Goal: Task Accomplishment & Management: Check status

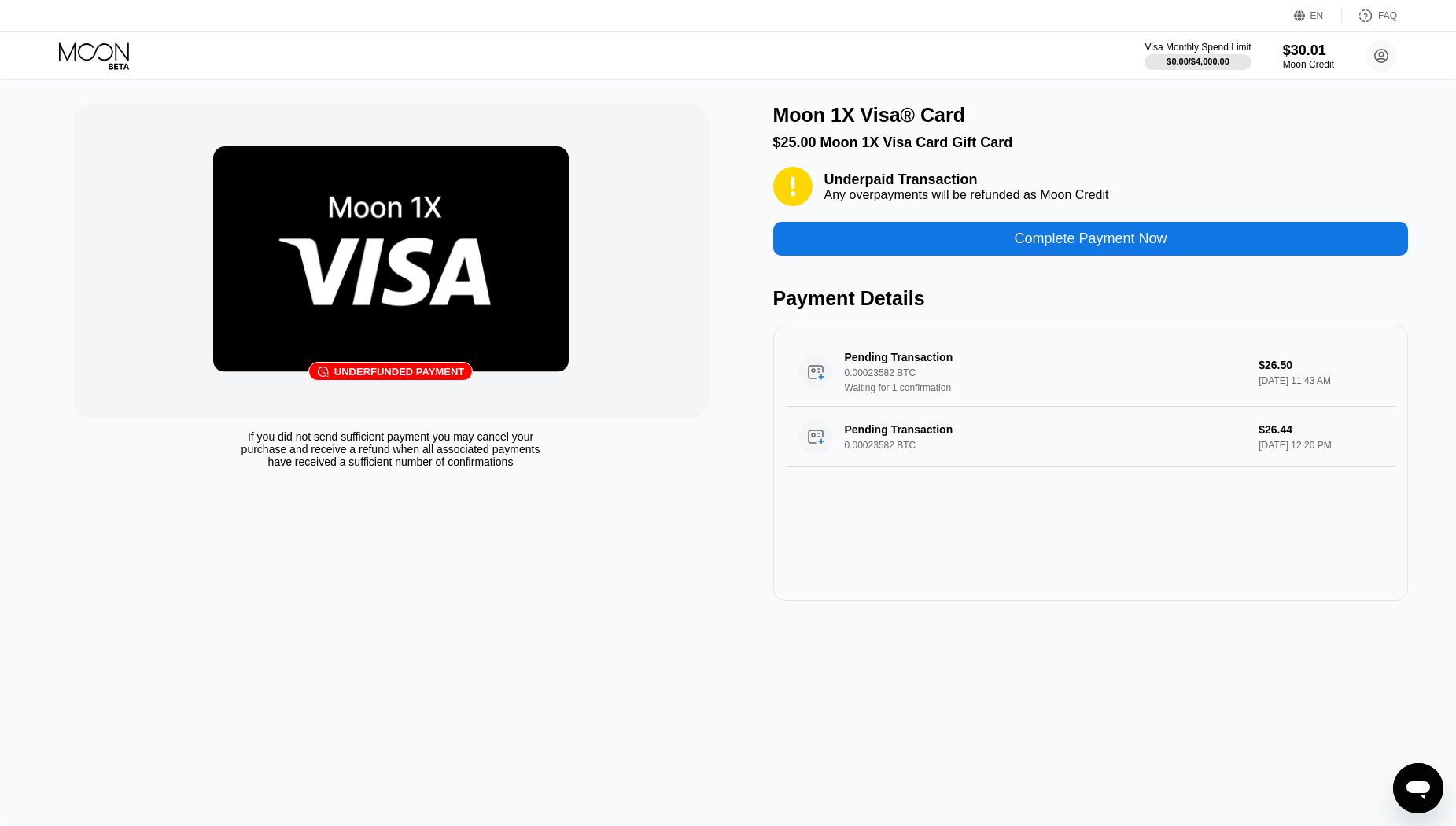
click at [444, 270] on img at bounding box center [391, 260] width 356 height 226
click at [882, 436] on div "Pending Transaction" at bounding box center [1032, 430] width 376 height 12
click at [105, 53] on icon at bounding box center [95, 56] width 73 height 27
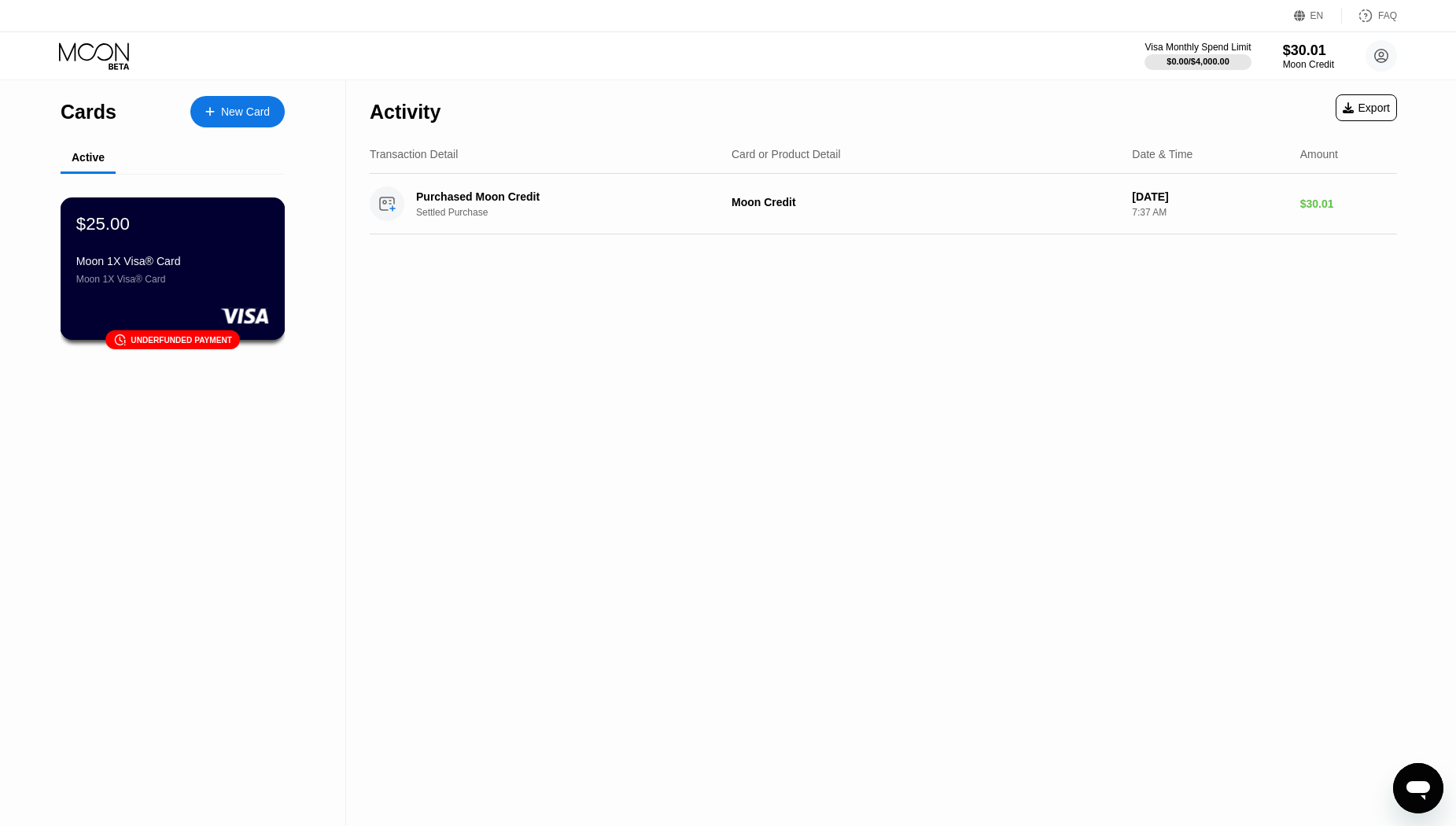
click at [189, 255] on div "$25.00 Moon 1X Visa® Card Moon 1X Visa® Card" at bounding box center [172, 249] width 192 height 71
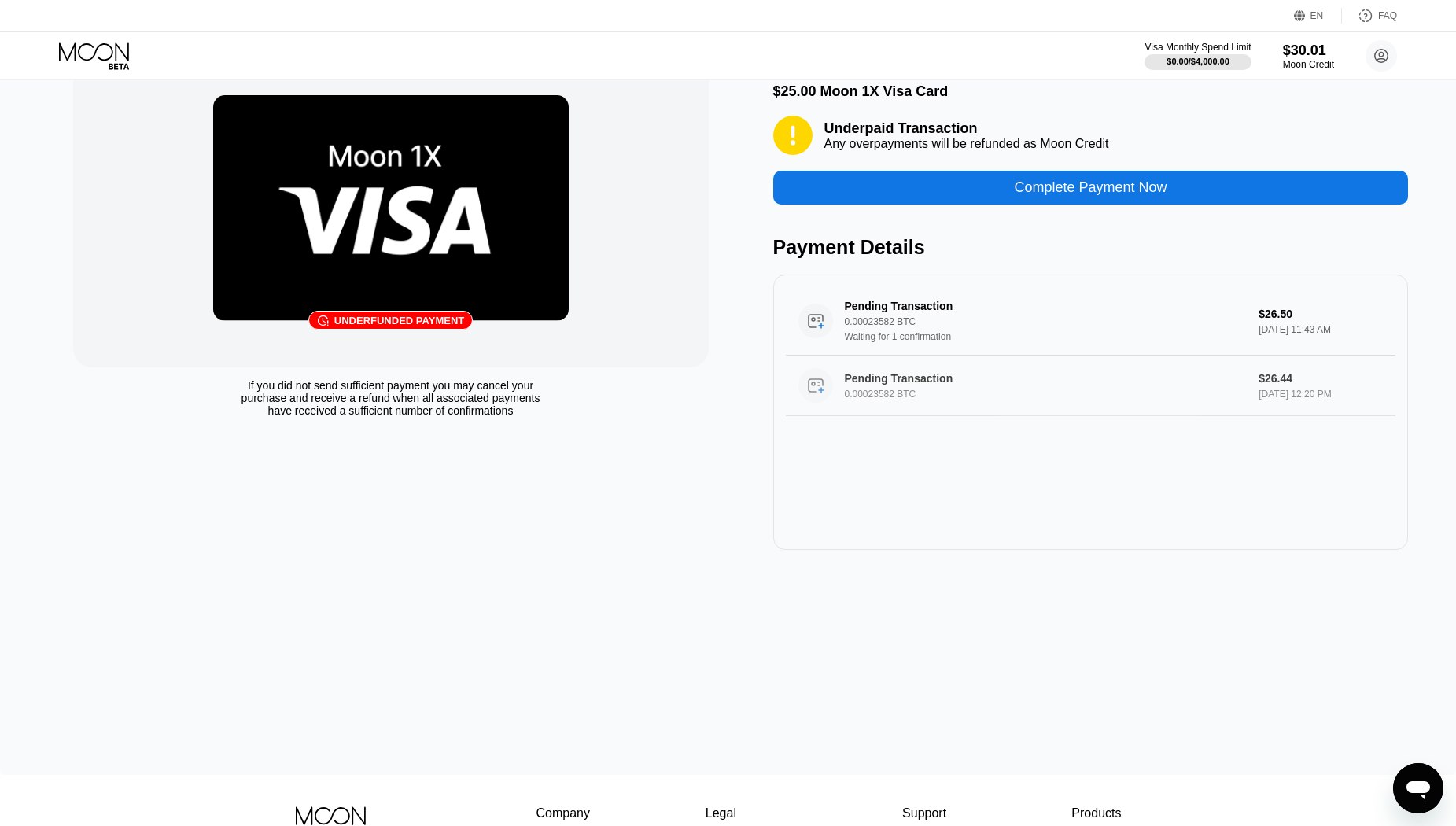
scroll to position [79, 0]
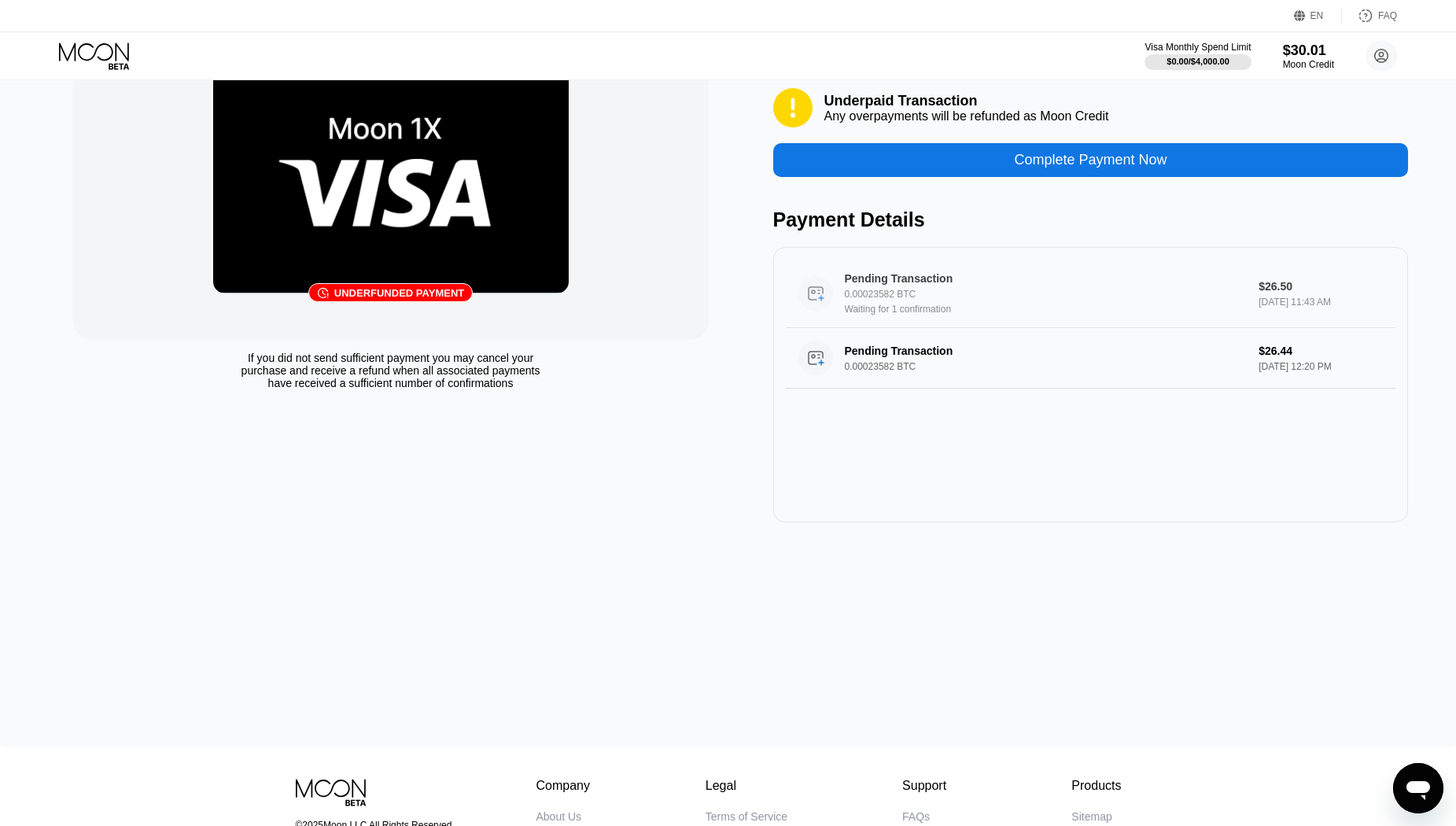
drag, startPoint x: 904, startPoint y: 301, endPoint x: 818, endPoint y: 312, distance: 86.7
click at [818, 311] on circle at bounding box center [816, 294] width 35 height 35
click at [385, 294] on div "Underfunded payment" at bounding box center [399, 293] width 130 height 12
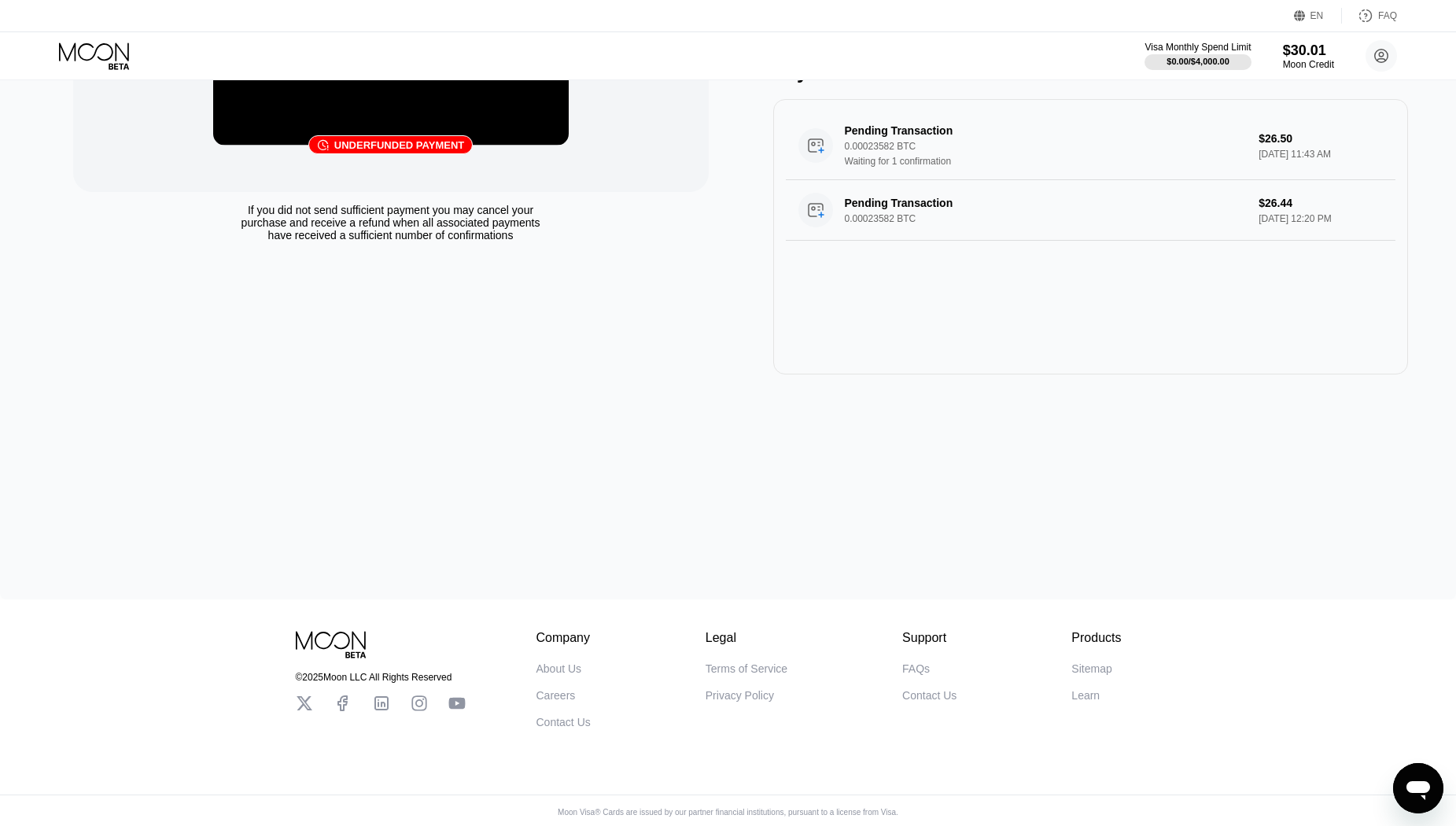
scroll to position [241, 0]
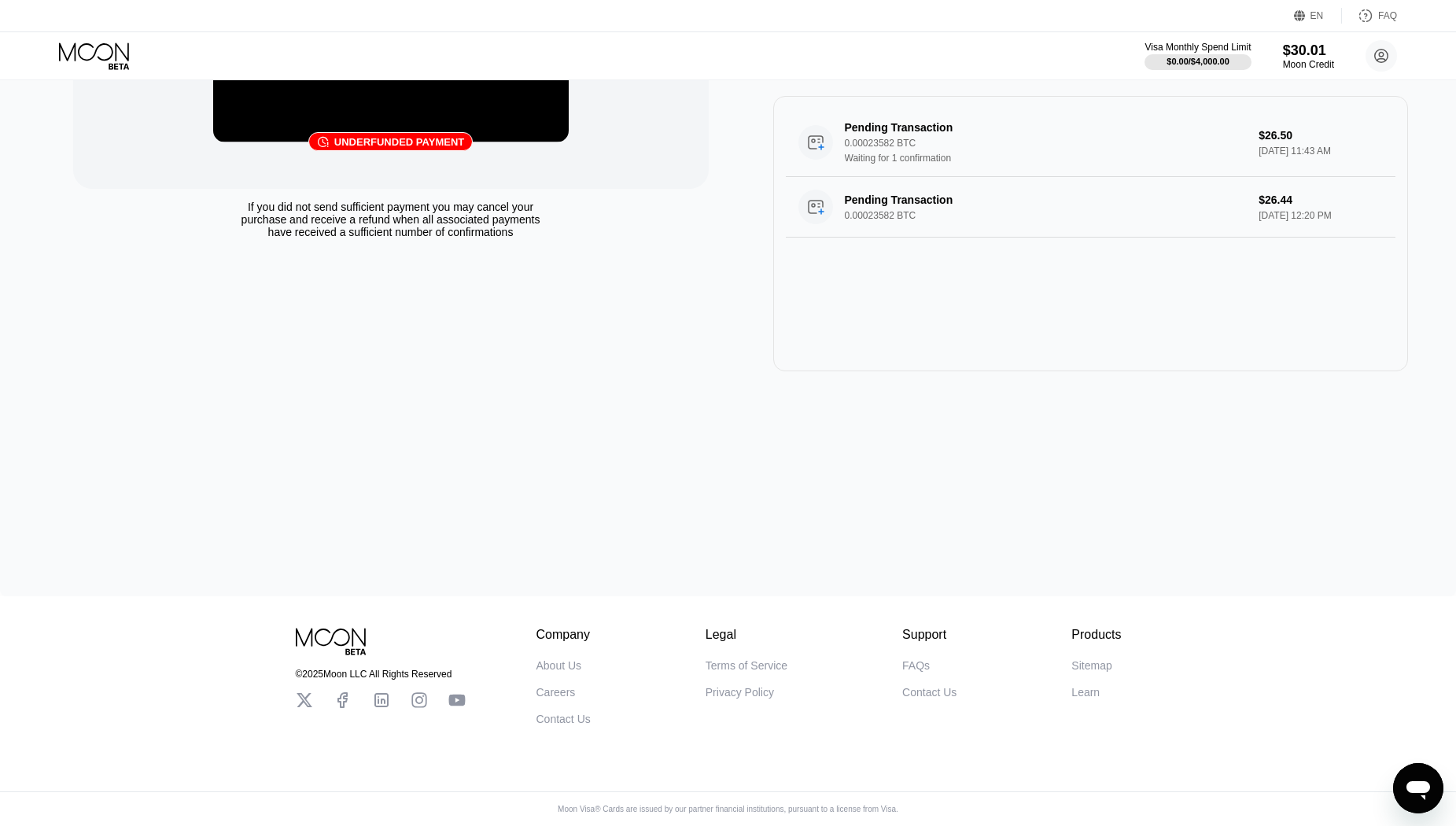
click at [1413, 779] on icon "Open messaging window" at bounding box center [1419, 789] width 28 height 28
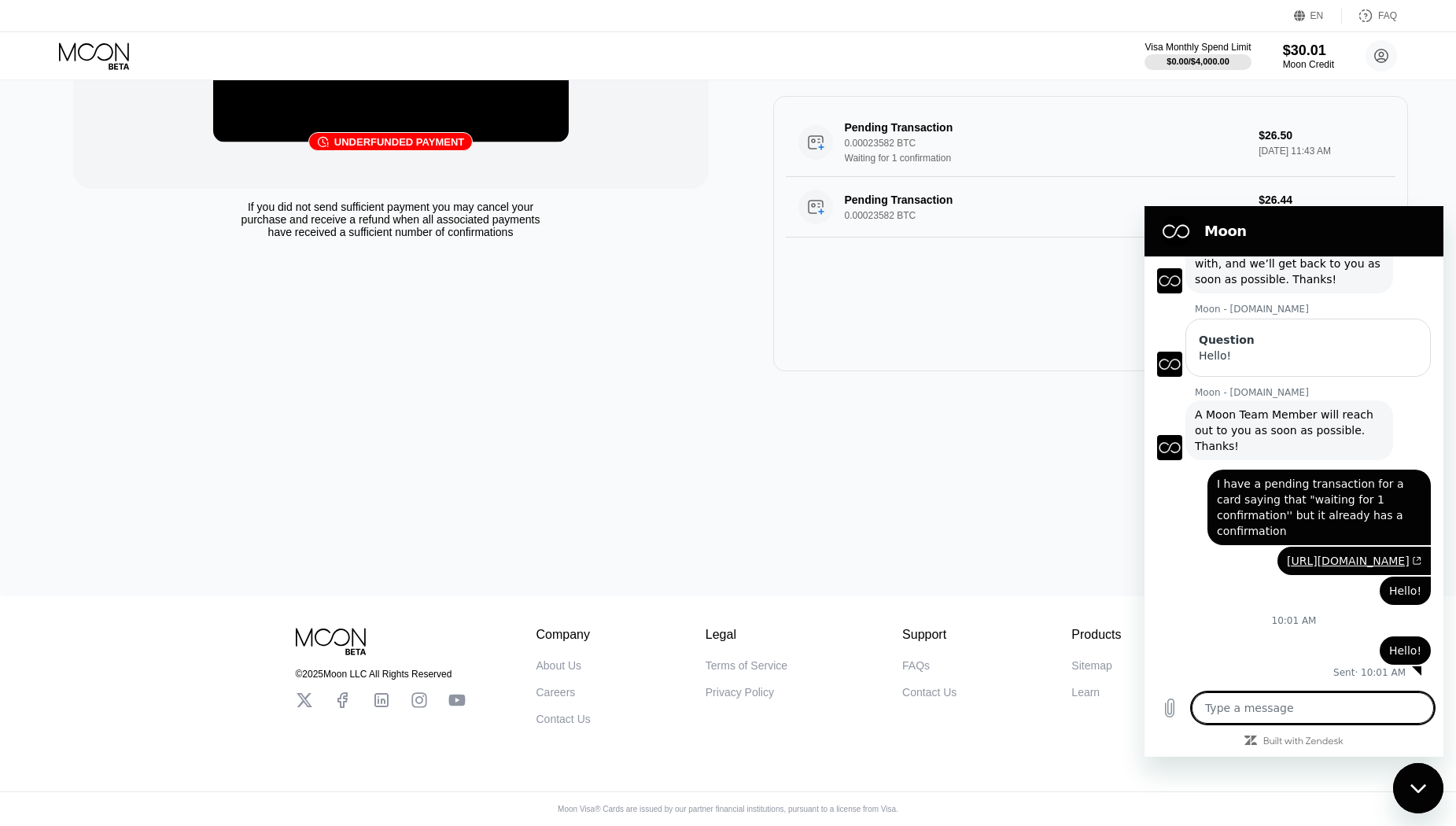
scroll to position [115, 0]
click at [1284, 707] on textarea at bounding box center [1313, 708] width 242 height 32
type textarea "H"
type textarea "x"
type textarea "He"
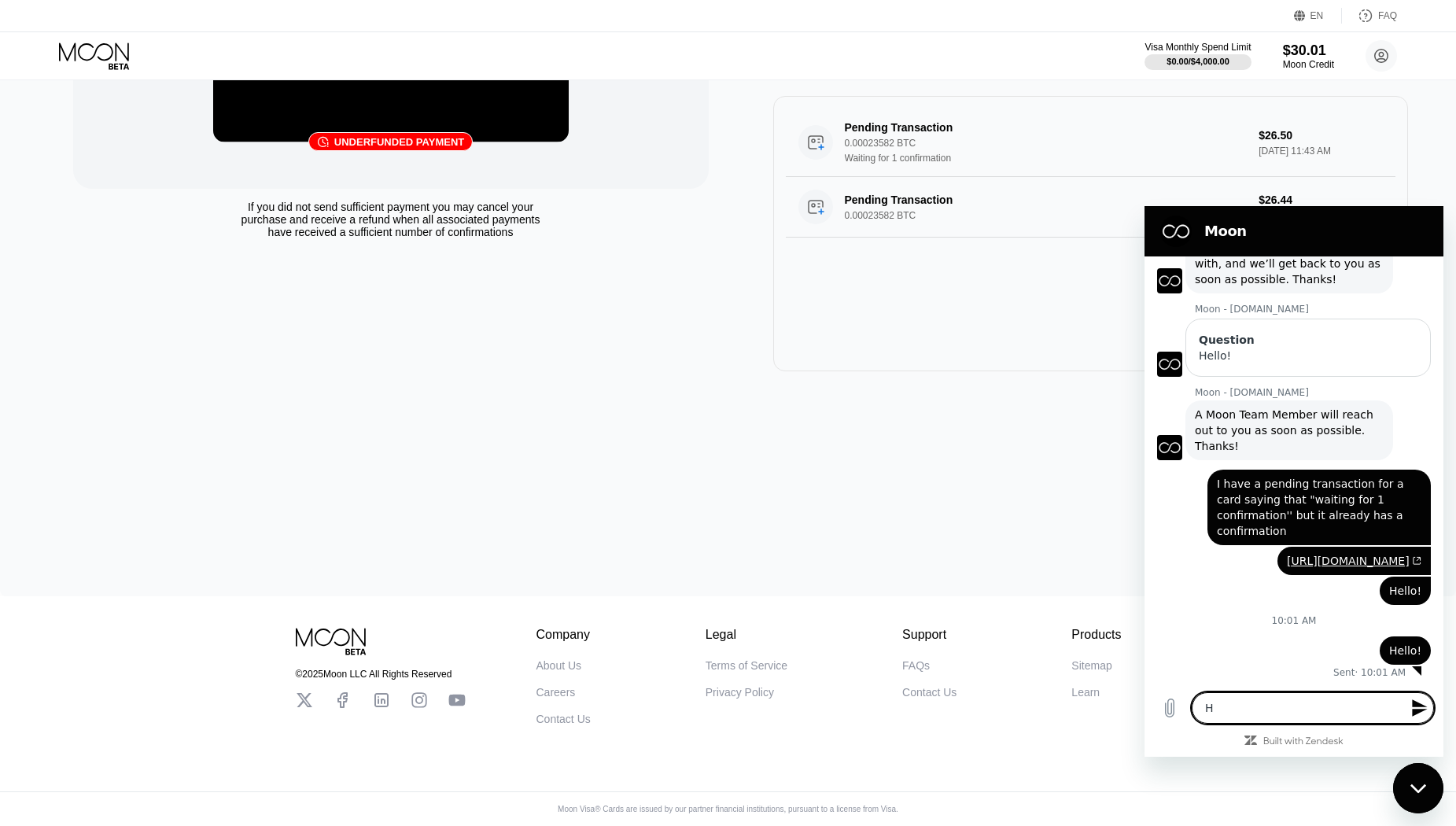
type textarea "x"
type textarea "Hel"
type textarea "x"
type textarea "Hell"
type textarea "x"
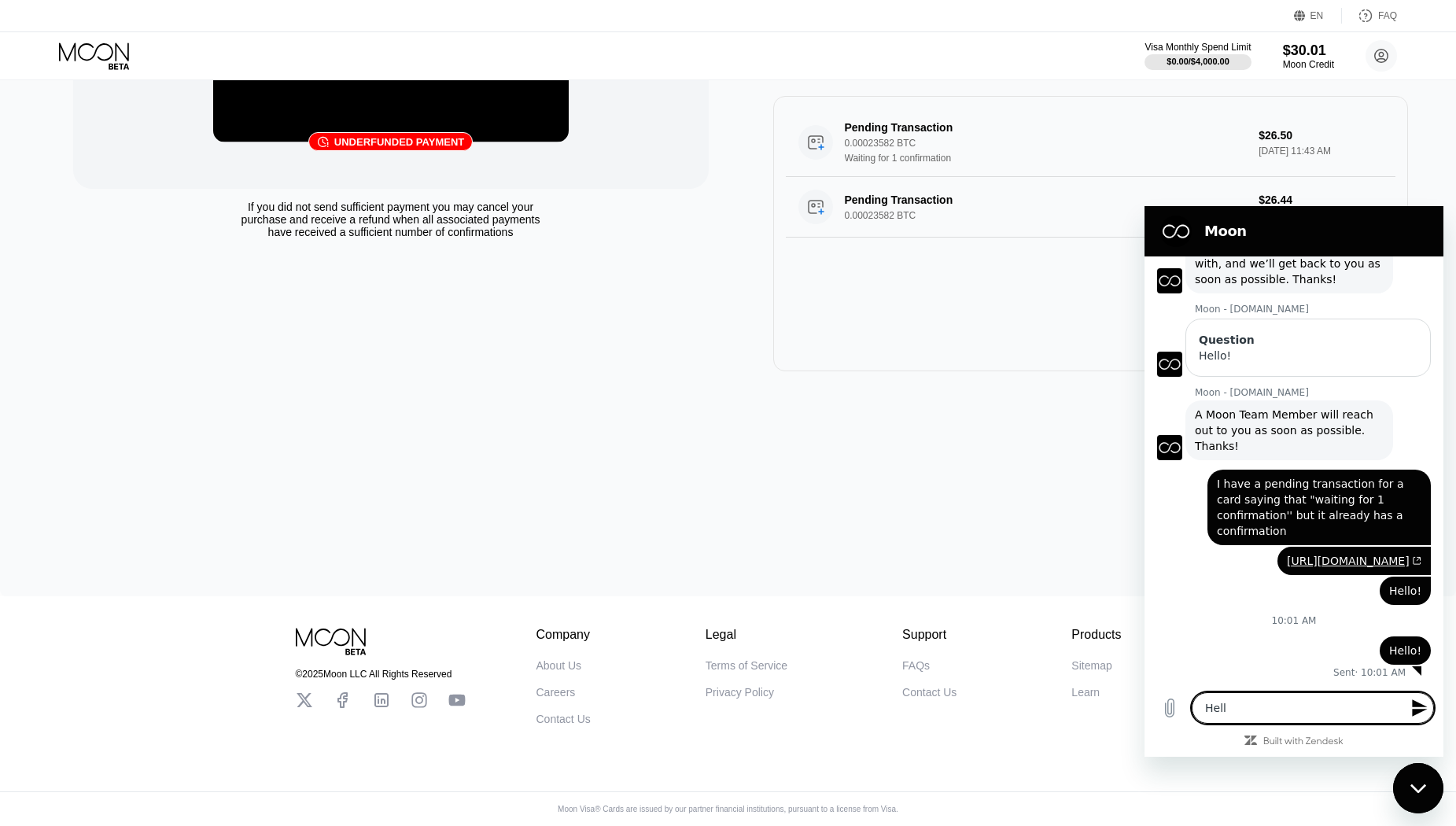
type textarea "Hello"
type textarea "x"
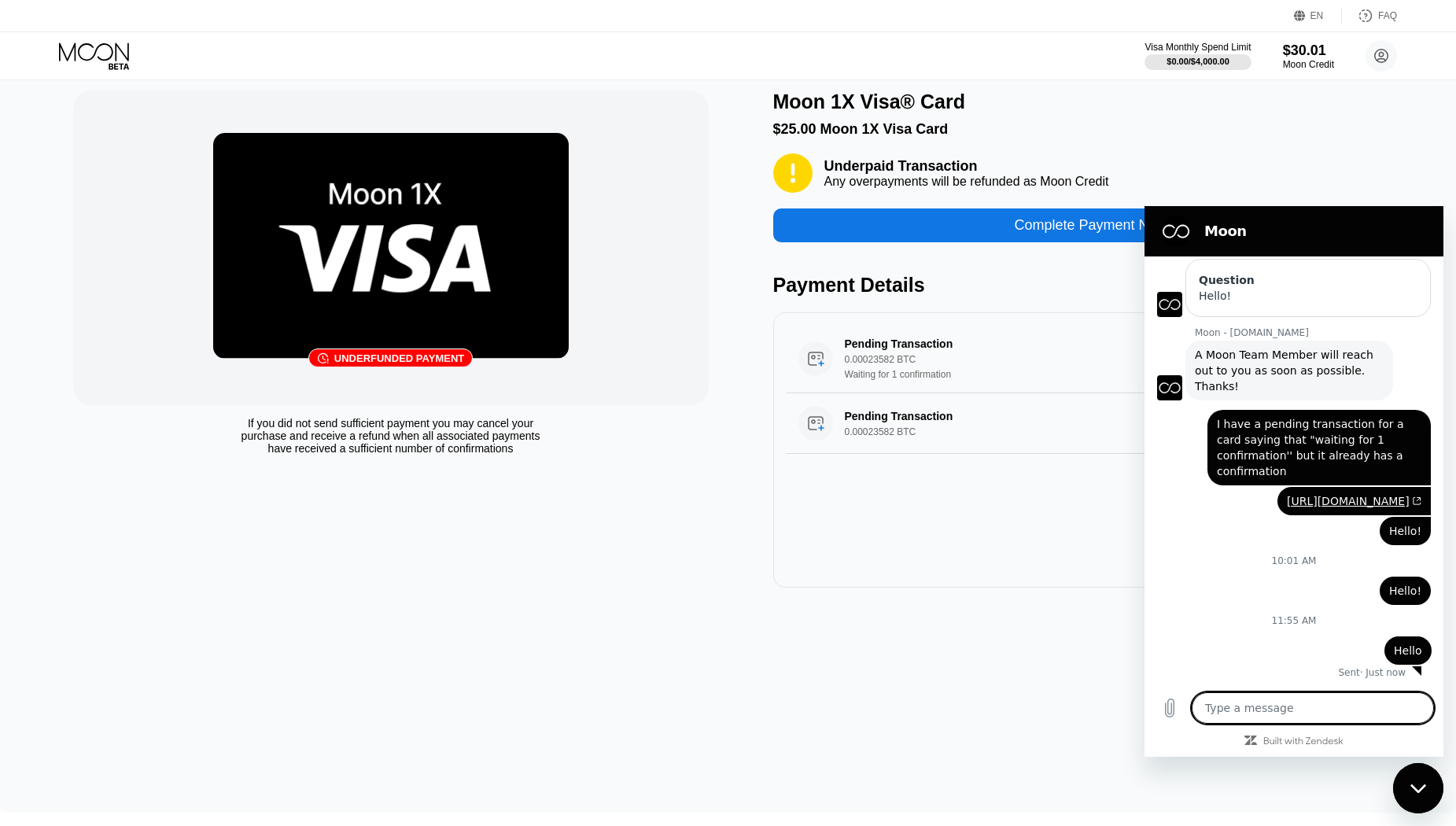
scroll to position [6, 0]
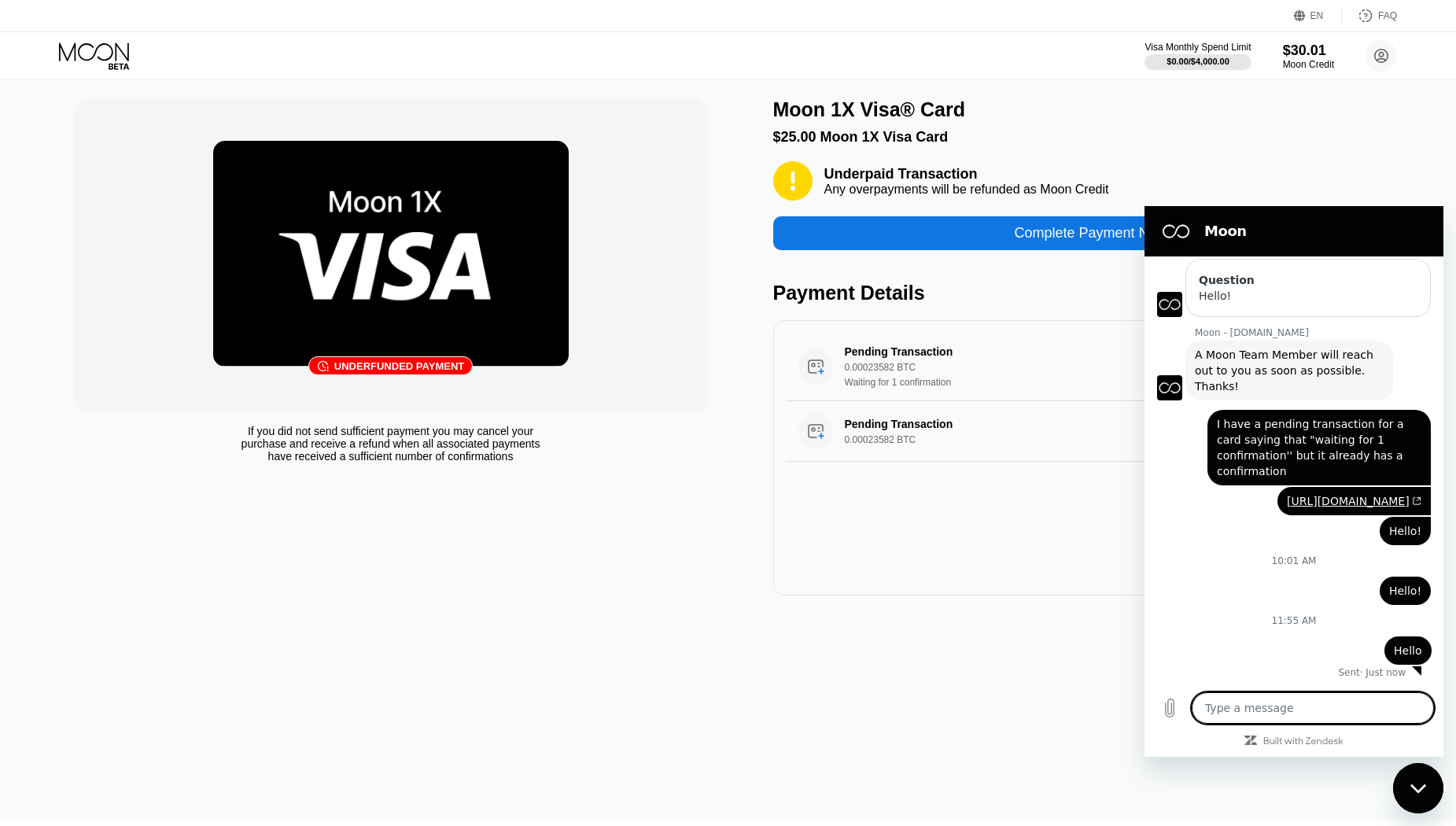
click at [327, 266] on img at bounding box center [391, 254] width 356 height 226
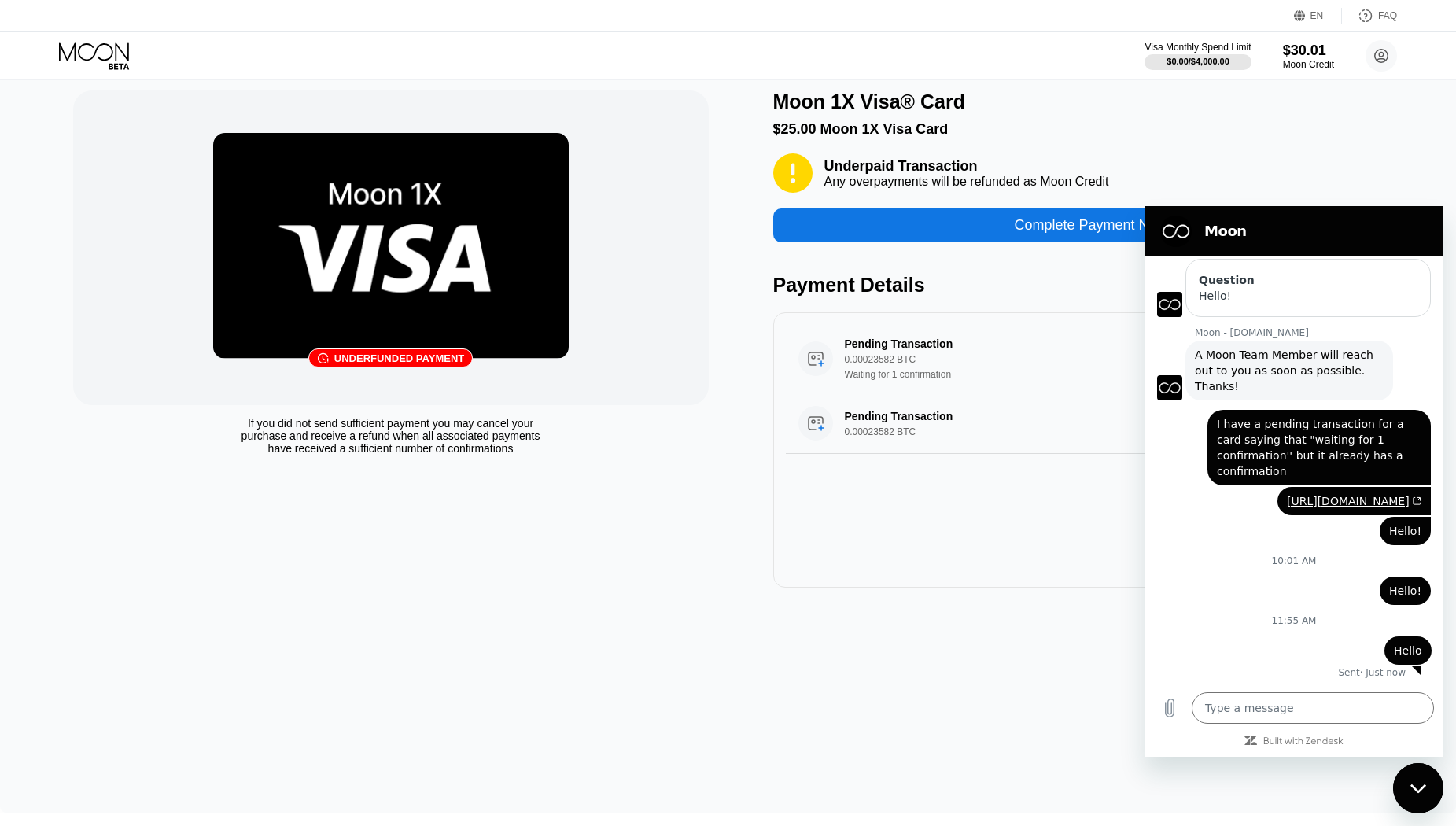
scroll to position [0, 0]
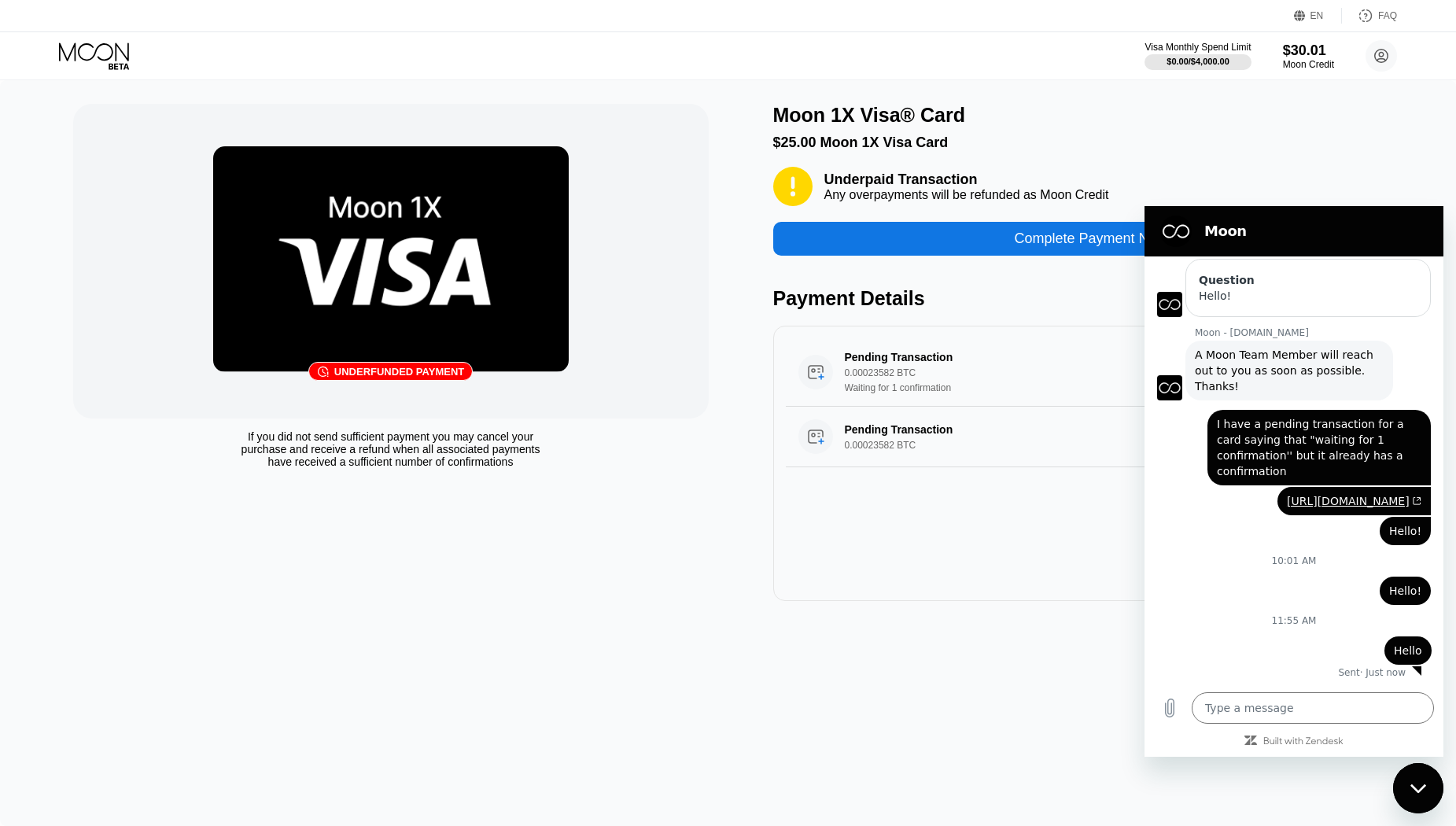
click at [1426, 791] on div "Close messaging window" at bounding box center [1418, 788] width 47 height 47
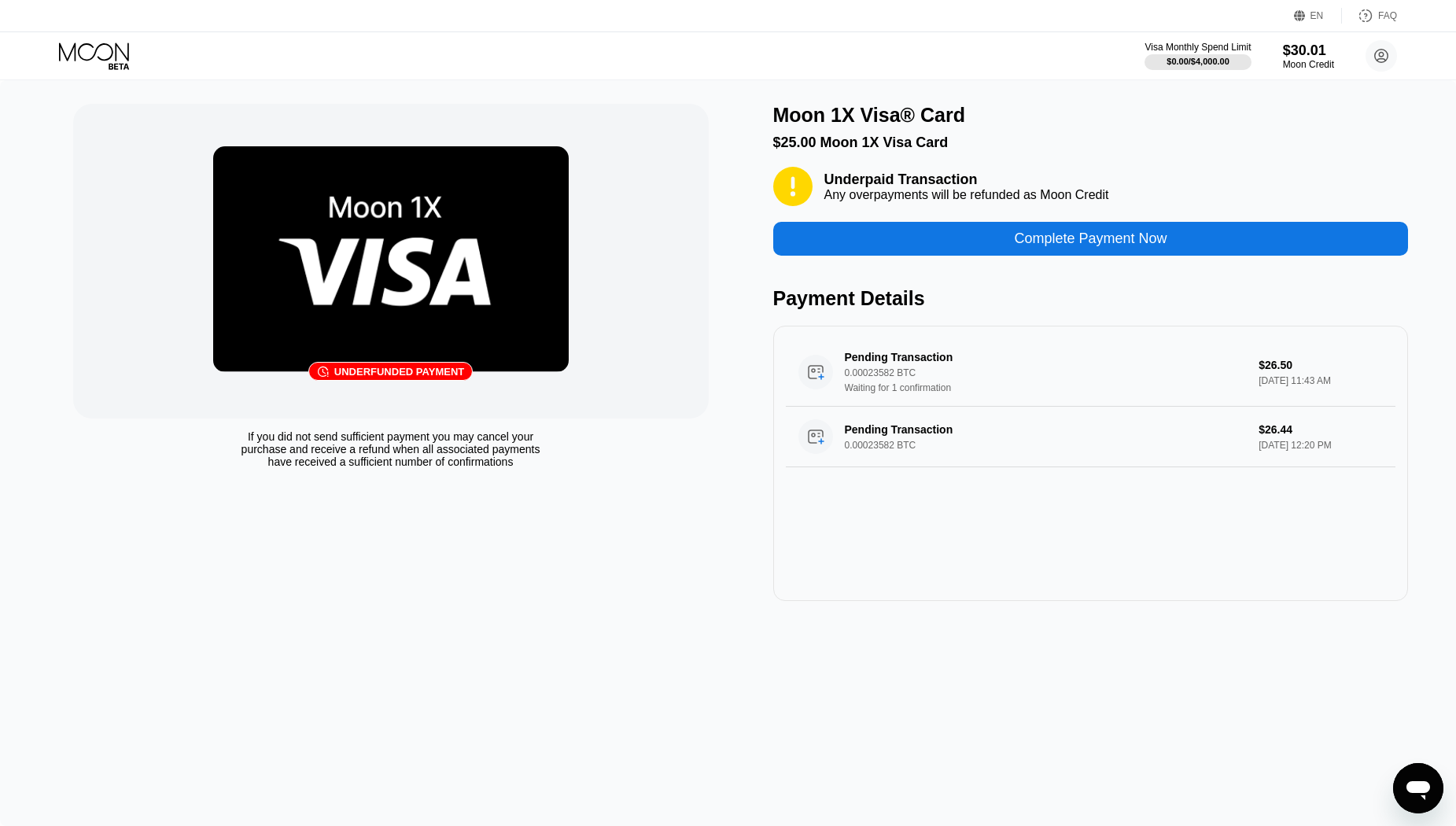
click at [1416, 782] on icon "Open messaging window" at bounding box center [1419, 790] width 23 height 19
type textarea "x"
click at [369, 277] on img at bounding box center [391, 260] width 356 height 226
click at [816, 378] on icon at bounding box center [816, 372] width 14 height 12
